Goal: Information Seeking & Learning: Compare options

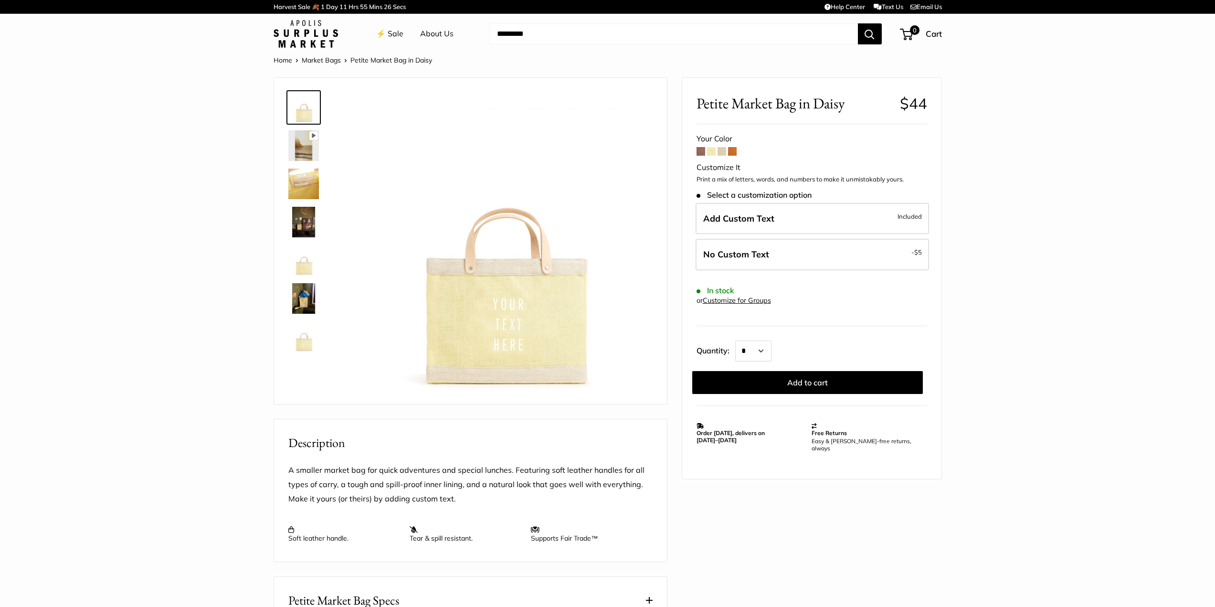
click at [713, 151] on span at bounding box center [711, 151] width 9 height 9
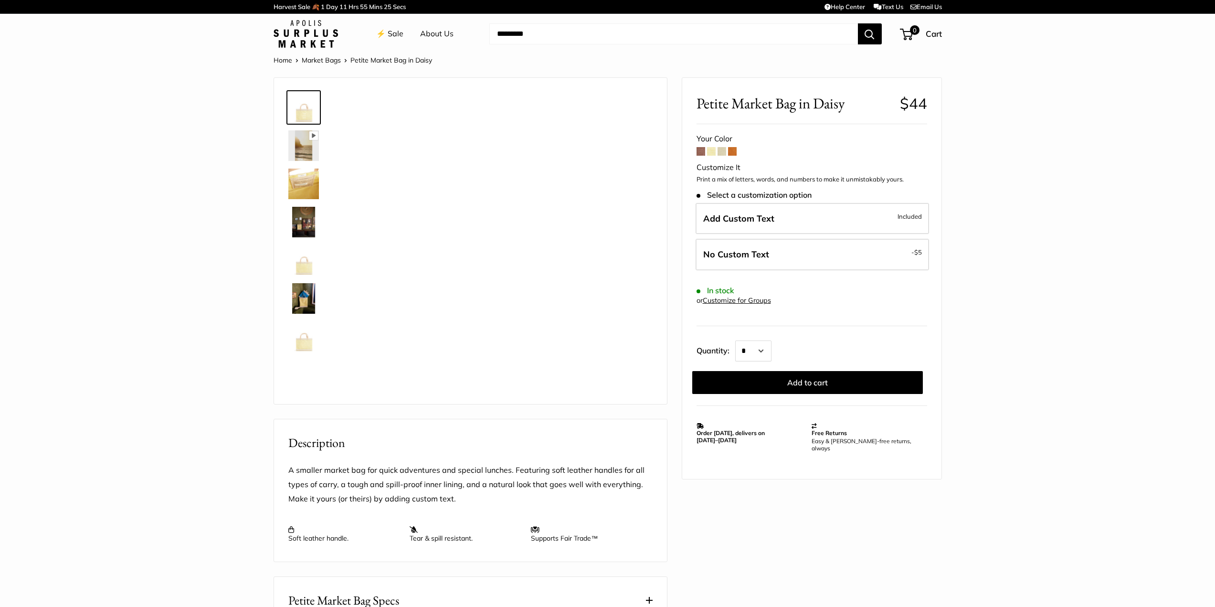
click at [723, 150] on span at bounding box center [721, 151] width 9 height 9
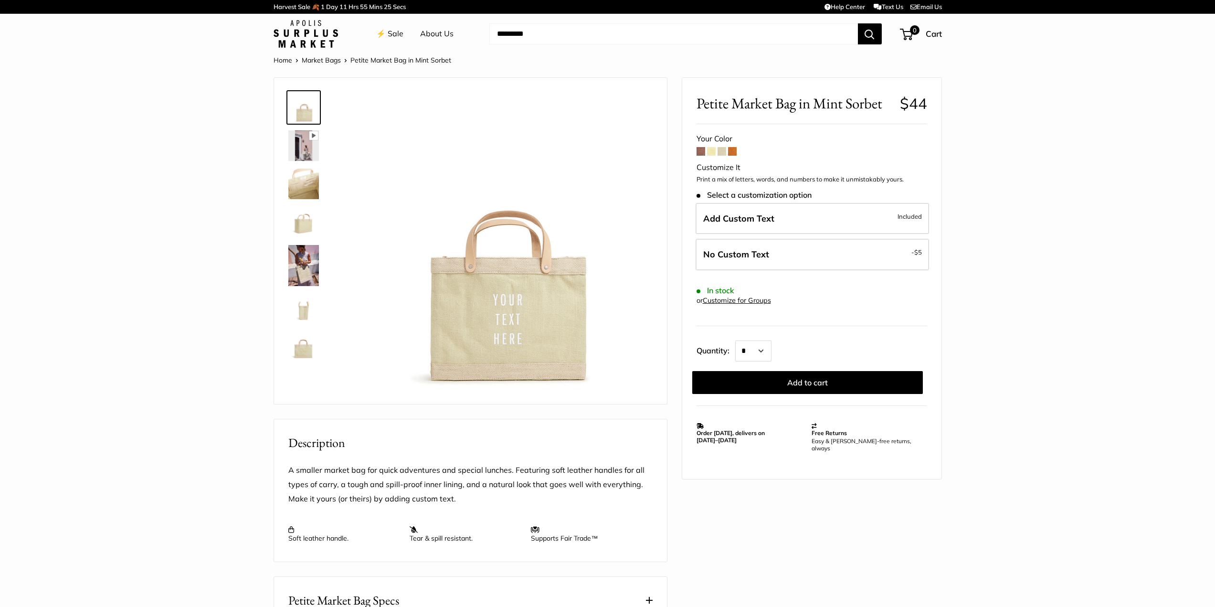
click at [732, 149] on span at bounding box center [732, 151] width 9 height 9
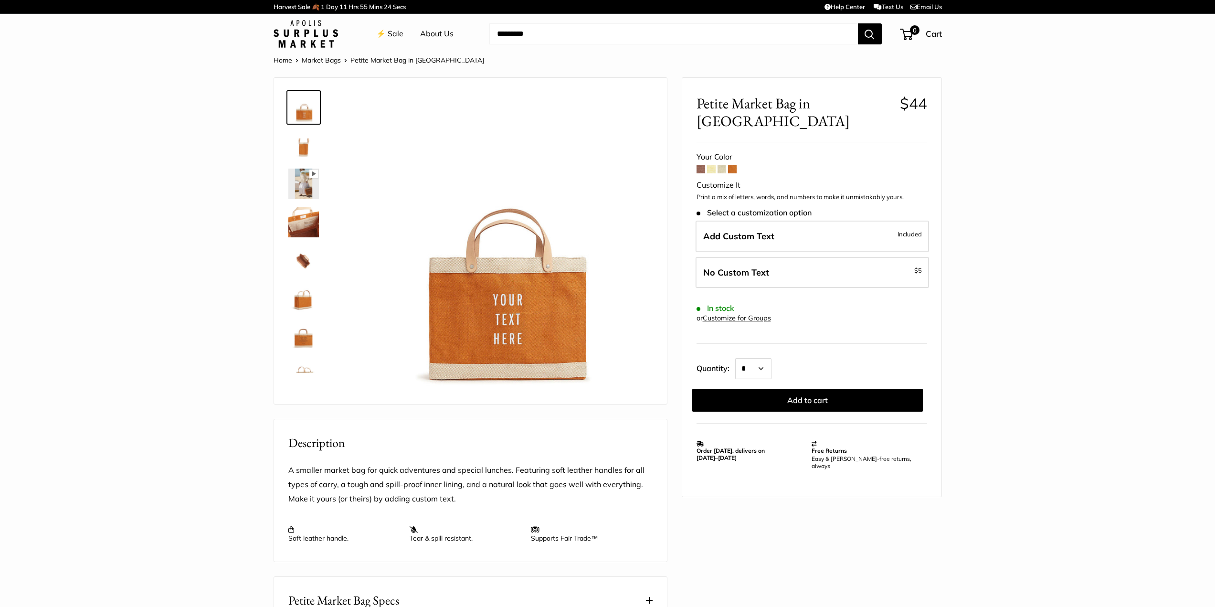
click at [700, 165] on span at bounding box center [700, 169] width 9 height 9
